Goal: Task Accomplishment & Management: Manage account settings

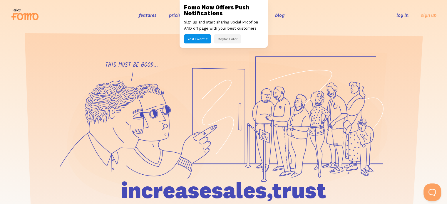
click at [401, 14] on link "log in" at bounding box center [402, 15] width 12 height 6
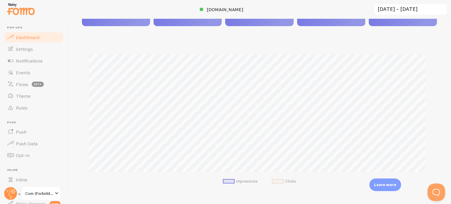
scroll to position [117, 0]
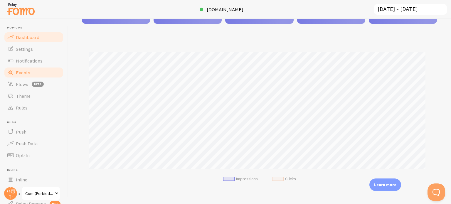
click at [37, 72] on link "Events" at bounding box center [34, 73] width 60 height 12
